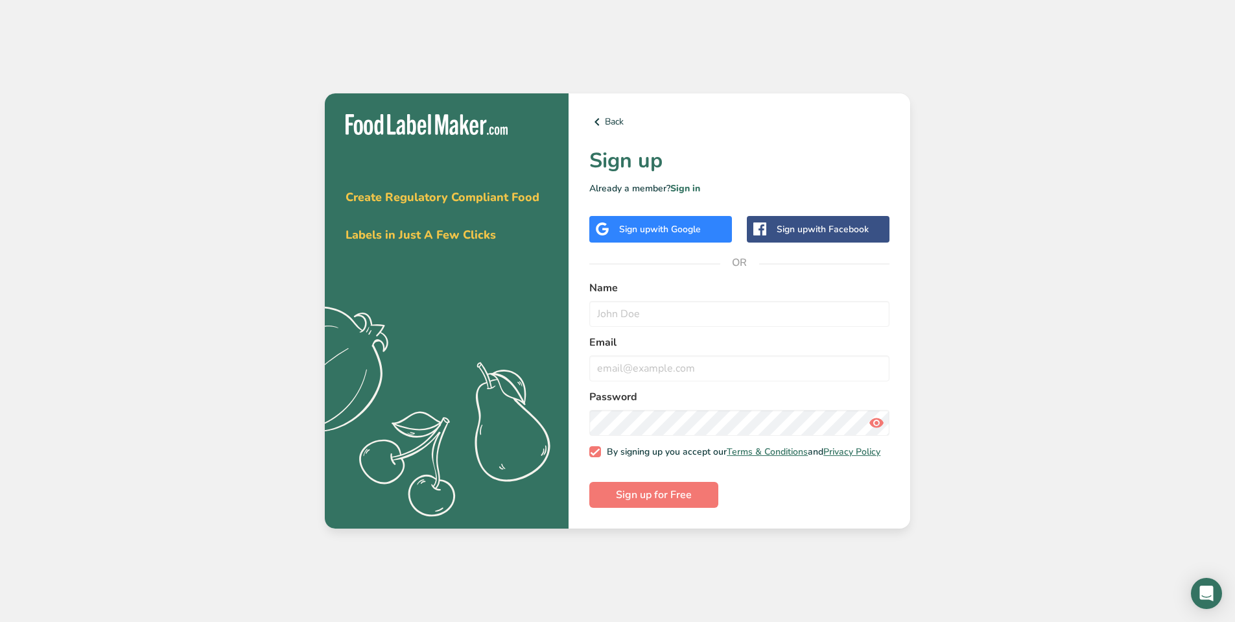
click at [704, 232] on div "Sign up with Google" at bounding box center [660, 229] width 143 height 27
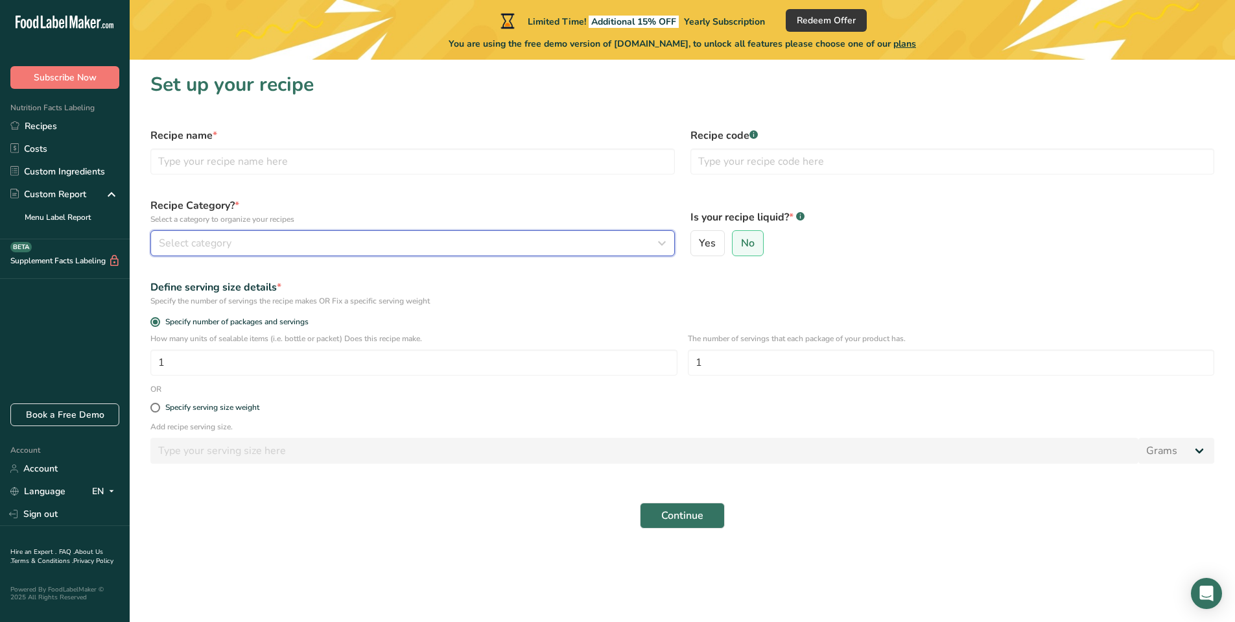
click at [445, 243] on div "Select category" at bounding box center [409, 243] width 500 height 16
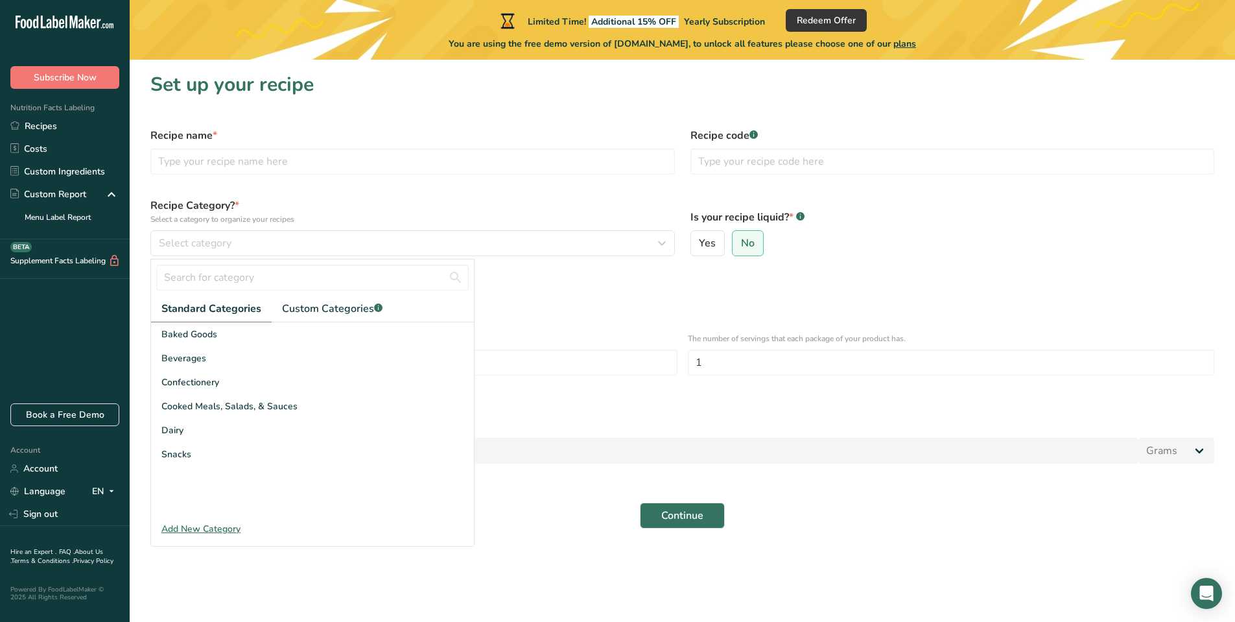
click at [619, 297] on div "Specify the number of servings the recipe makes OR Fix a specific serving weight" at bounding box center [682, 301] width 1064 height 12
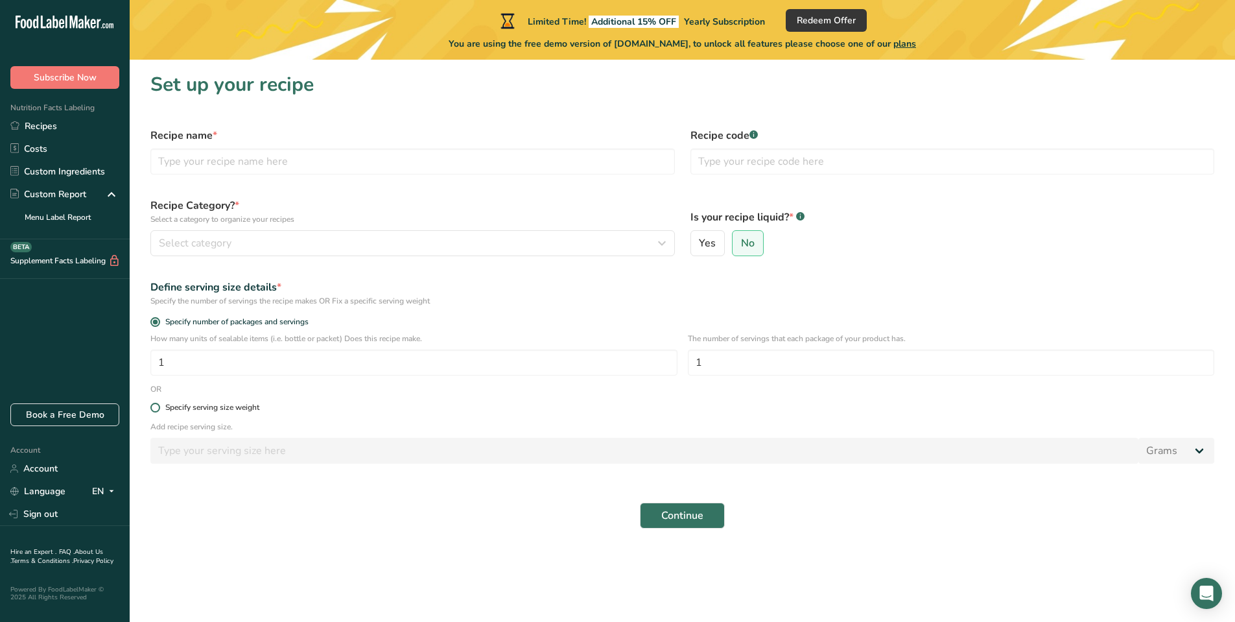
click at [154, 407] on span at bounding box center [155, 408] width 10 height 10
click at [154, 407] on input "Specify serving size weight" at bounding box center [154, 407] width 8 height 8
radio input "true"
radio input "false"
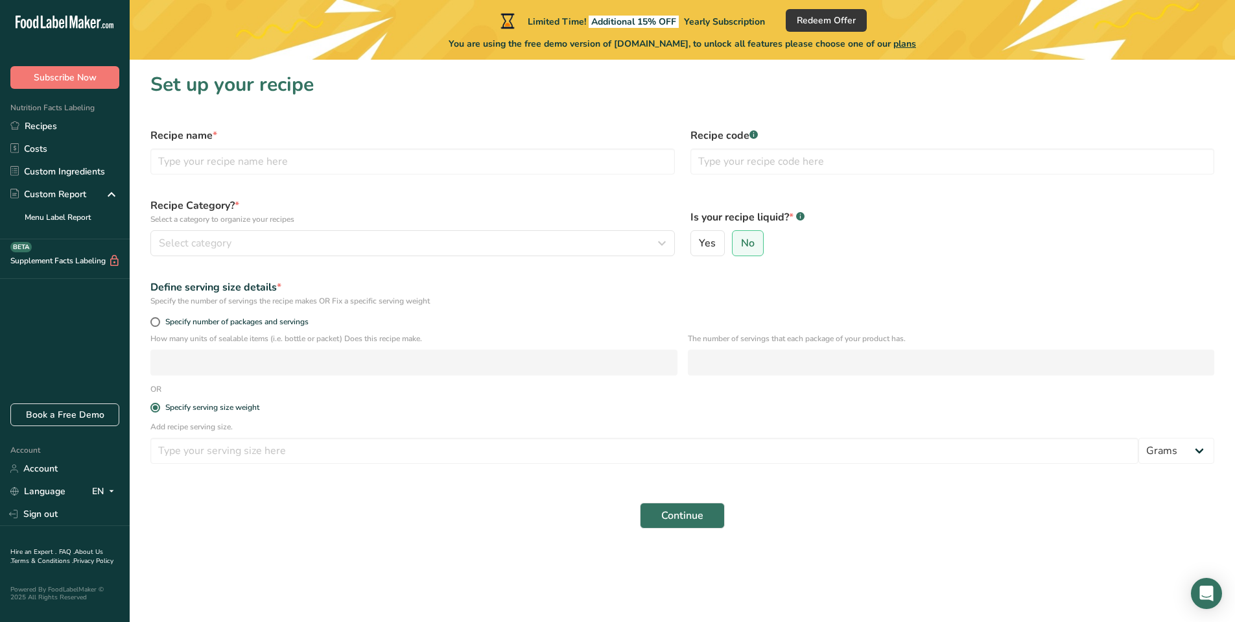
click at [156, 314] on div "Define serving size details * Specify the number of servings the recipe makes O…" at bounding box center [683, 293] width 1080 height 43
click at [156, 320] on span at bounding box center [155, 322] width 10 height 10
click at [156, 320] on input "Specify number of packages and servings" at bounding box center [154, 322] width 8 height 8
radio input "true"
radio input "false"
